Goal: Information Seeking & Learning: Learn about a topic

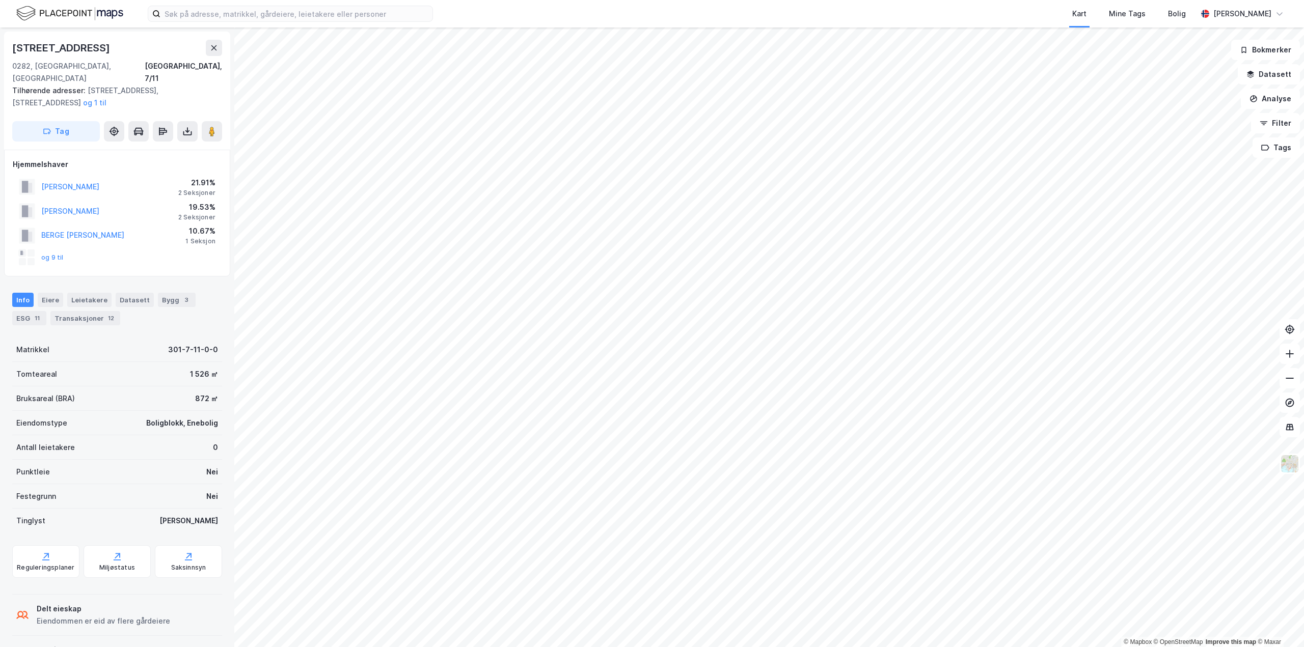
click at [72, 298] on div "Info [PERSON_NAME] Datasett Bygg 3 ESG 11 Transaksjoner 12" at bounding box center [117, 309] width 210 height 33
click at [72, 311] on div "Transaksjoner 12" at bounding box center [85, 318] width 70 height 14
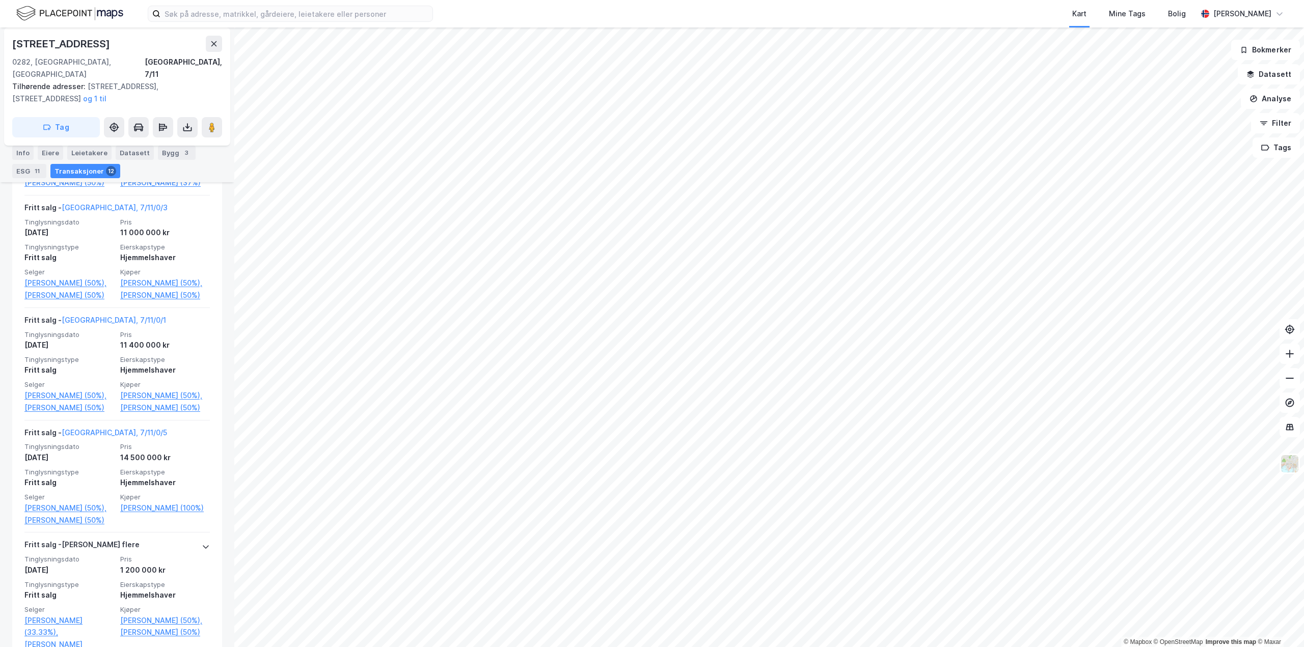
scroll to position [1324, 0]
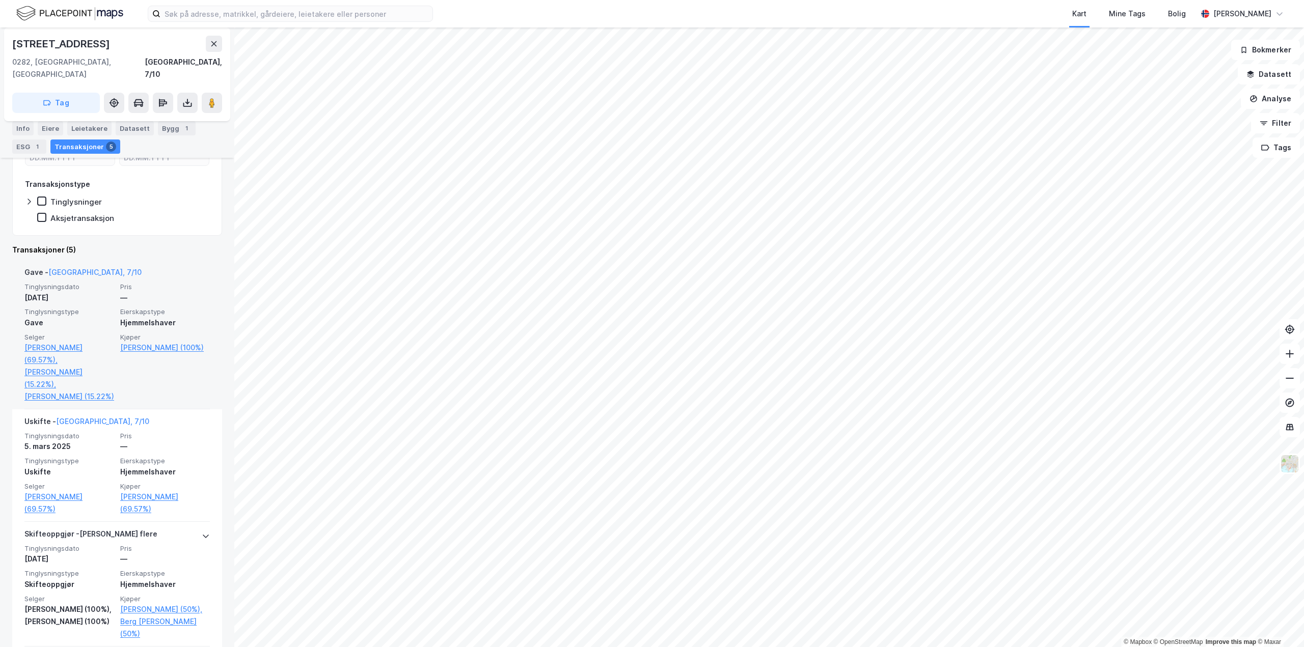
scroll to position [204, 0]
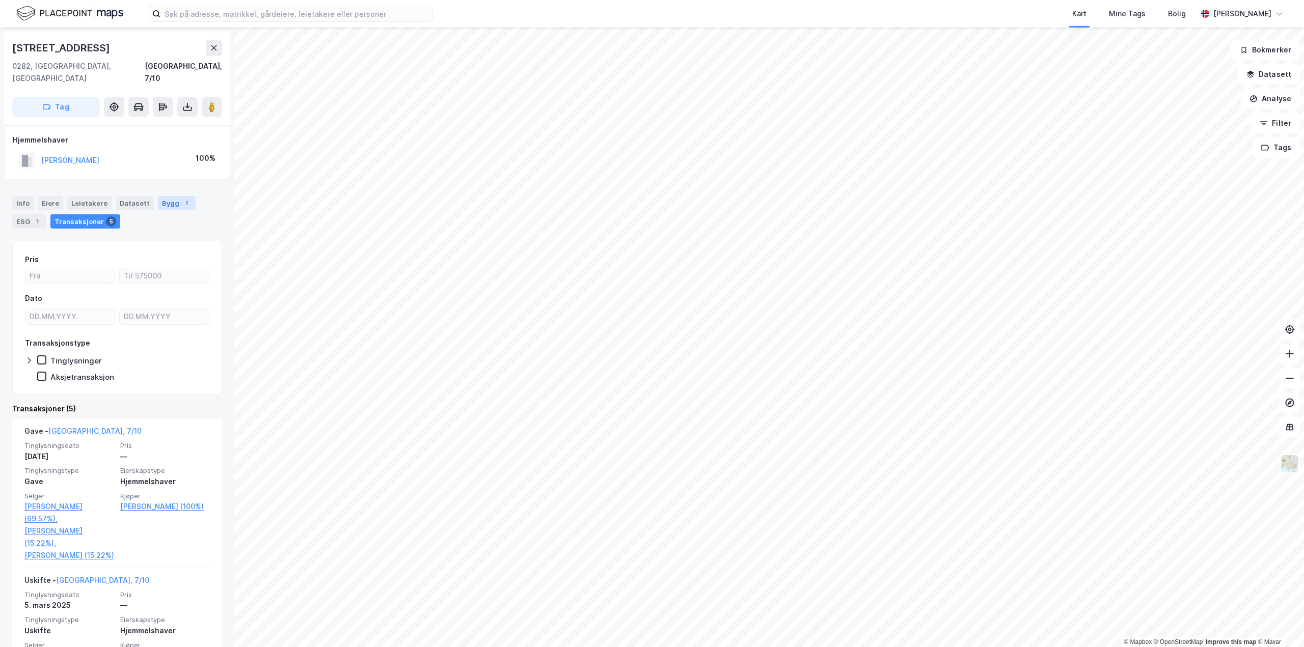
click at [170, 196] on div "Bygg 1" at bounding box center [177, 203] width 38 height 14
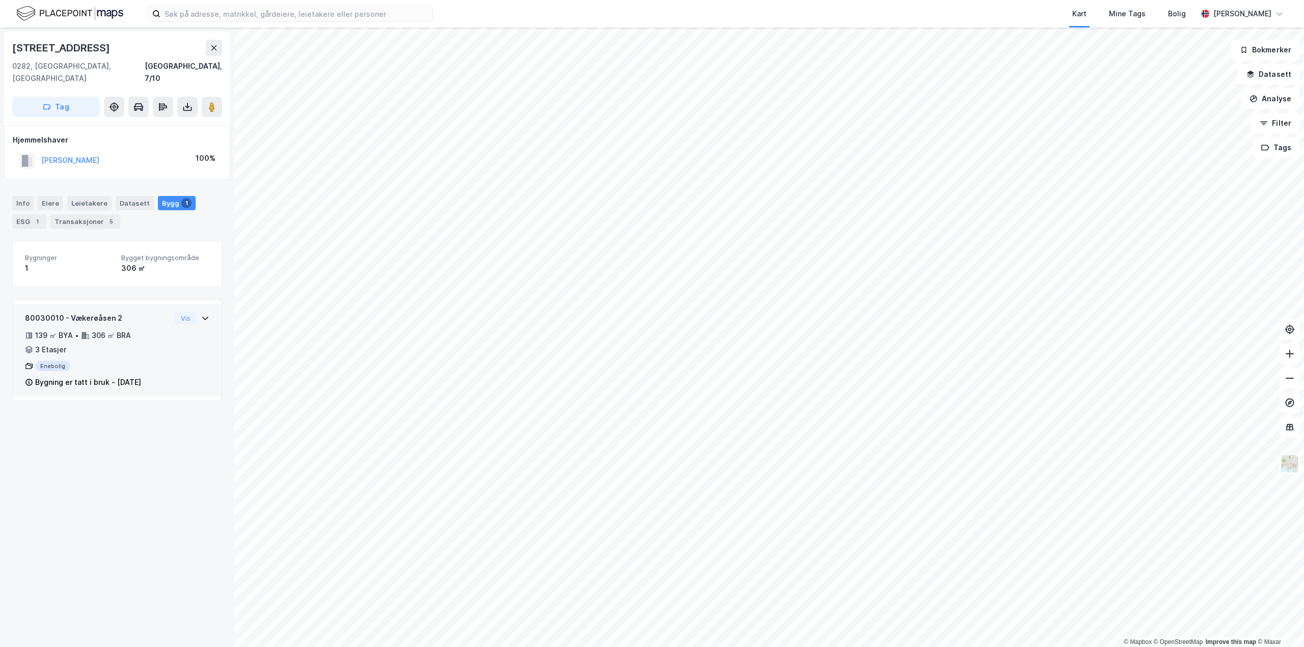
click at [203, 304] on div "80030010 - Vækerøåsen 2 139 ㎡ BYA • 306 ㎡ BRA • 3 Etasjer Enebolig Bygning er t…" at bounding box center [117, 350] width 209 height 93
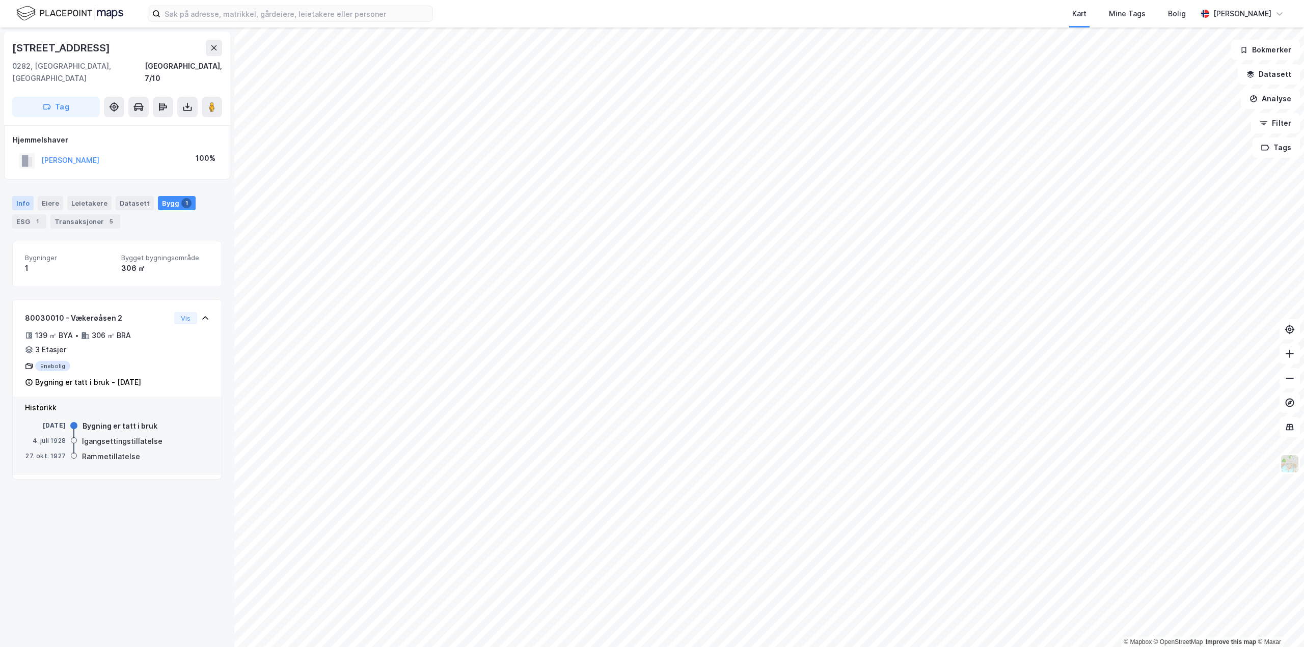
click at [25, 196] on div "Info" at bounding box center [22, 203] width 21 height 14
